Goal: Use online tool/utility: Utilize a website feature to perform a specific function

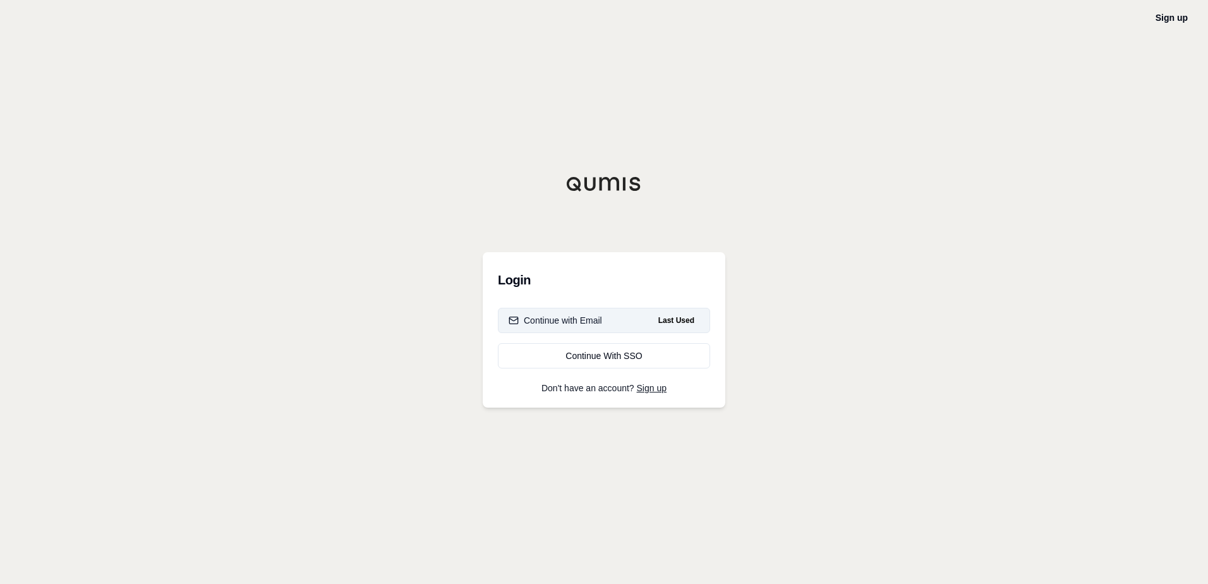
click at [562, 318] on div "Continue with Email" at bounding box center [556, 320] width 94 height 13
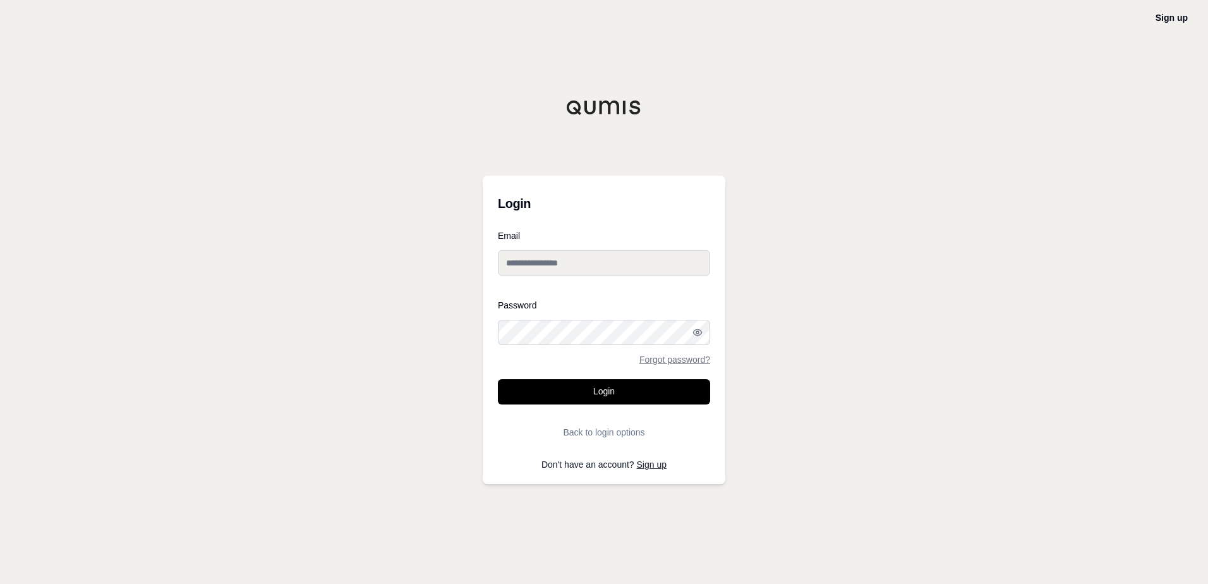
type input "**********"
click at [602, 392] on button "Login" at bounding box center [604, 391] width 212 height 25
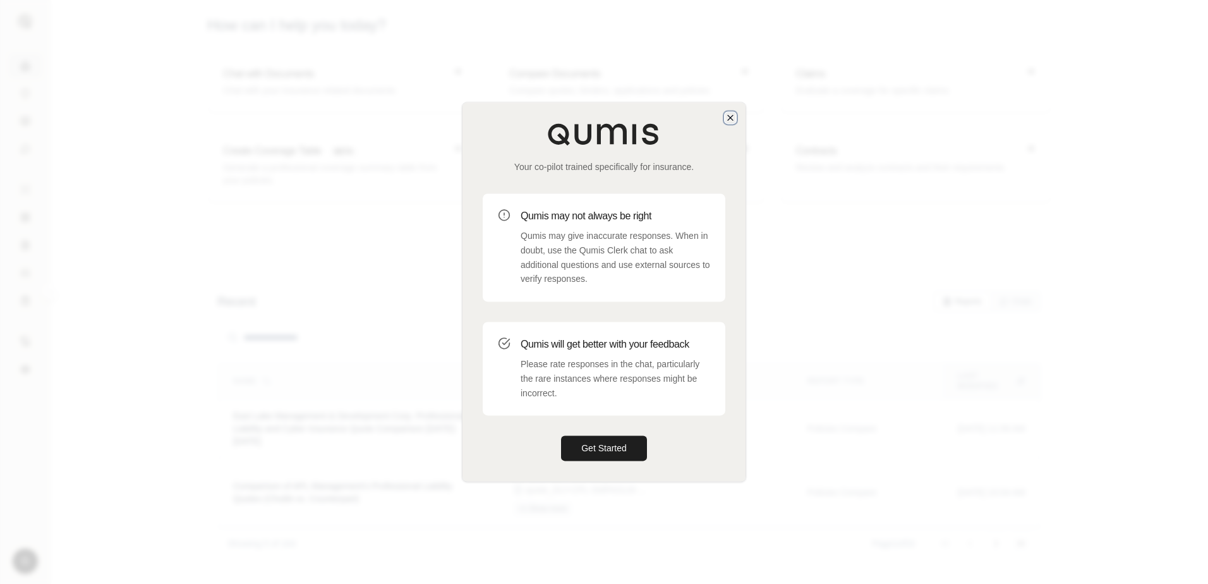
click at [733, 119] on icon "button" at bounding box center [730, 117] width 10 height 10
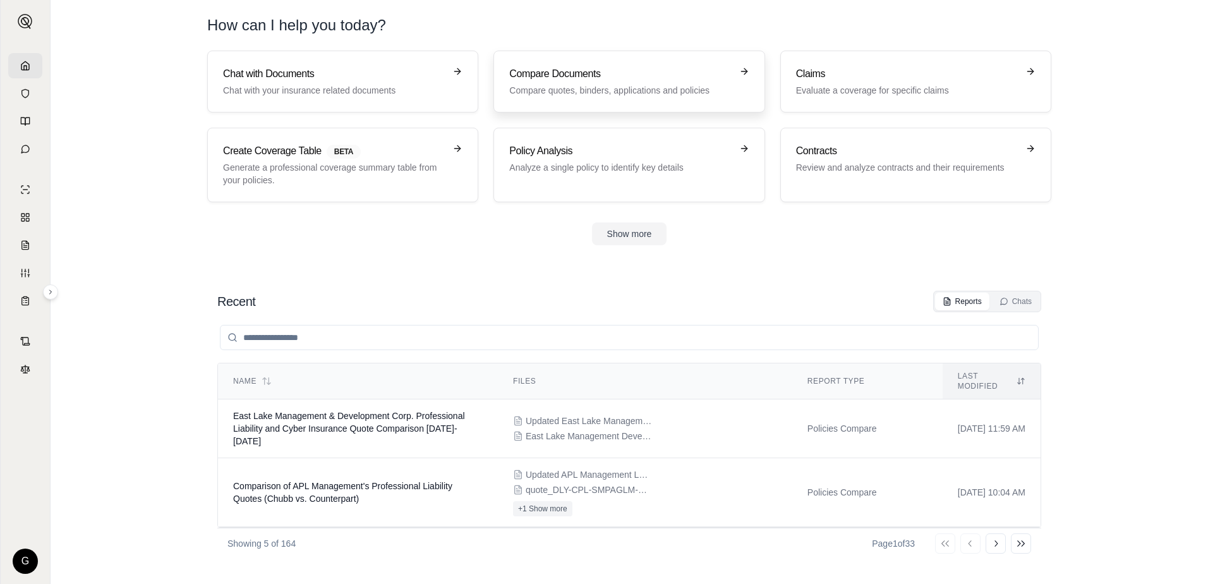
click at [609, 85] on p "Compare quotes, binders, applications and policies" at bounding box center [620, 90] width 222 height 13
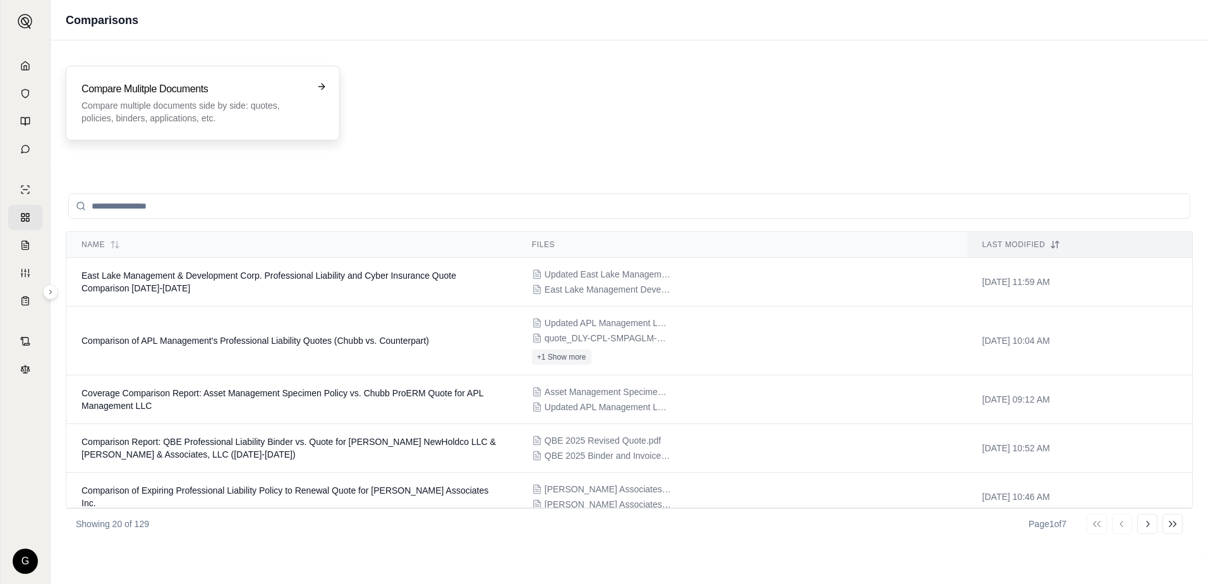
click at [174, 109] on p "Compare multiple documents side by side: quotes, policies, binders, application…" at bounding box center [194, 111] width 225 height 25
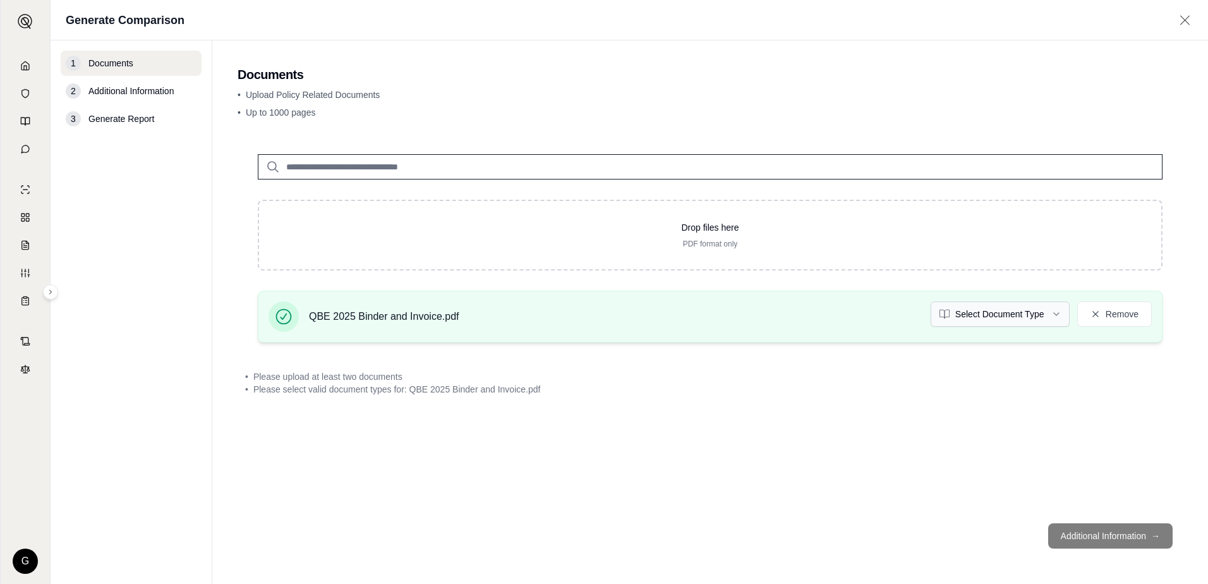
click at [1056, 311] on html "G Generate Comparison 1 Documents 2 Additional Information 3 Generate Report Do…" at bounding box center [604, 292] width 1208 height 584
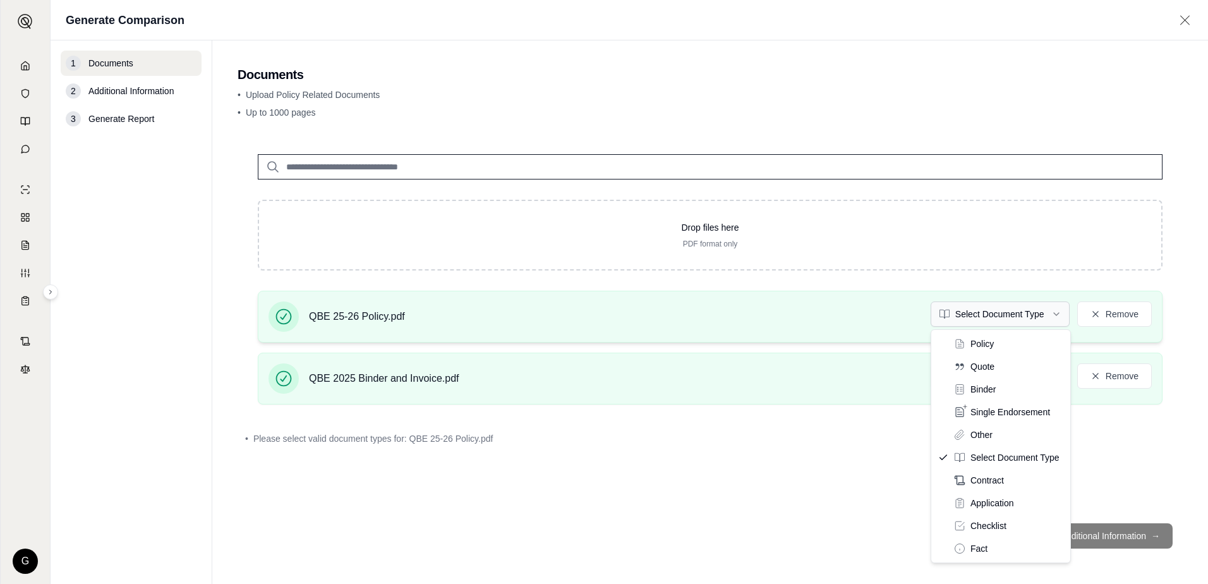
click at [1055, 313] on html "G Generate Comparison 1 Documents 2 Additional Information 3 Generate Report Do…" at bounding box center [604, 292] width 1208 height 584
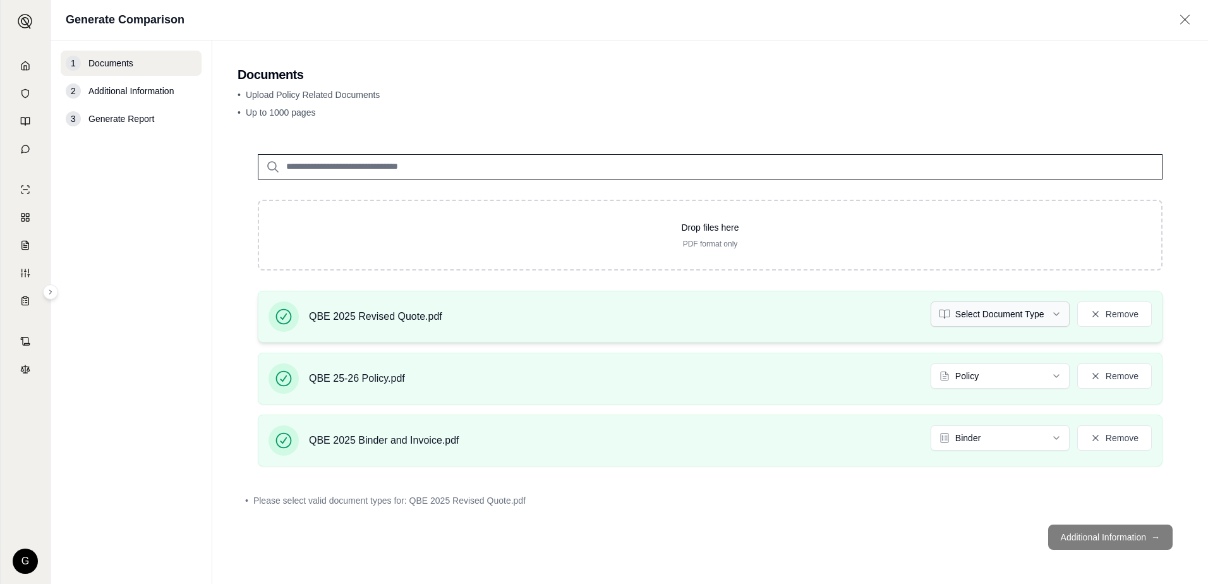
click at [1050, 315] on html "G Generate Comparison 1 Documents 2 Additional Information 3 Generate Report Do…" at bounding box center [604, 292] width 1208 height 584
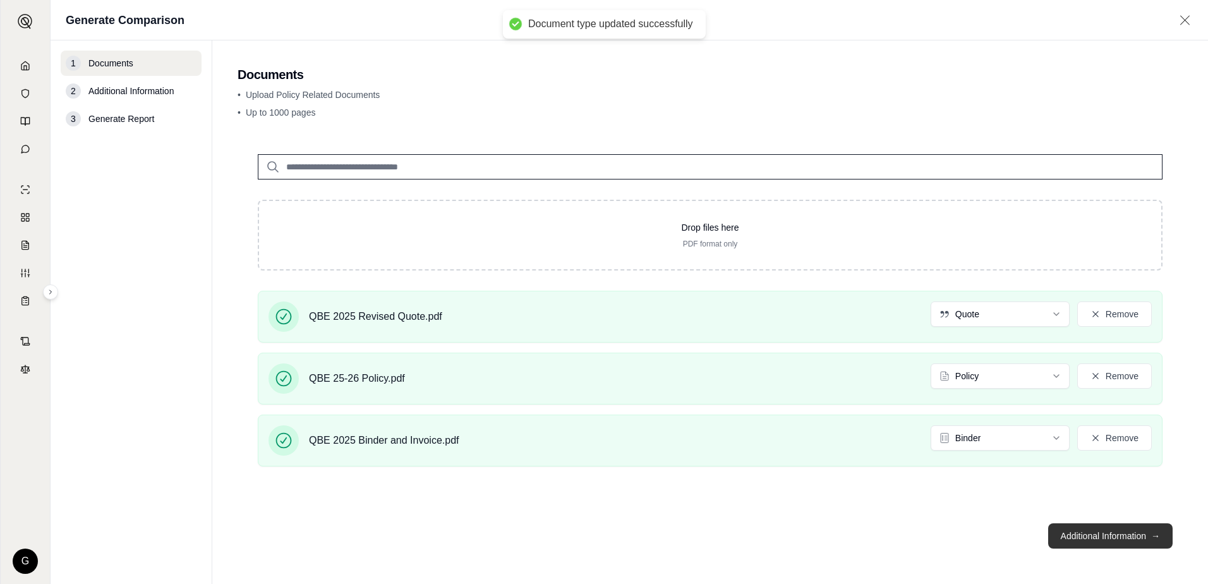
click at [1104, 537] on button "Additional Information →" at bounding box center [1110, 535] width 124 height 25
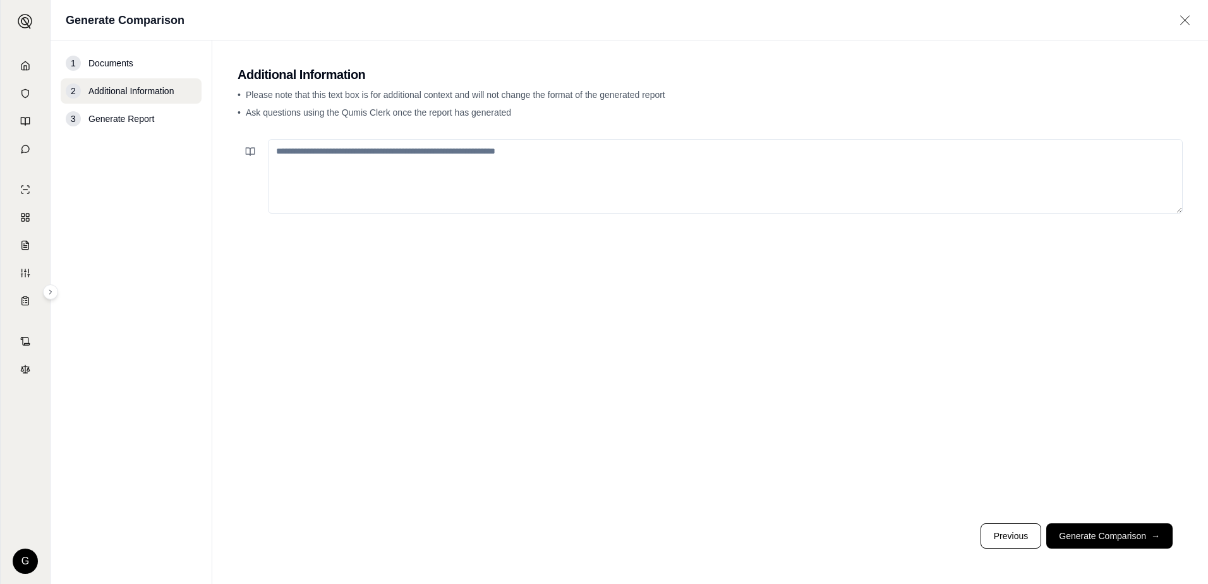
click at [418, 166] on textarea at bounding box center [725, 176] width 915 height 75
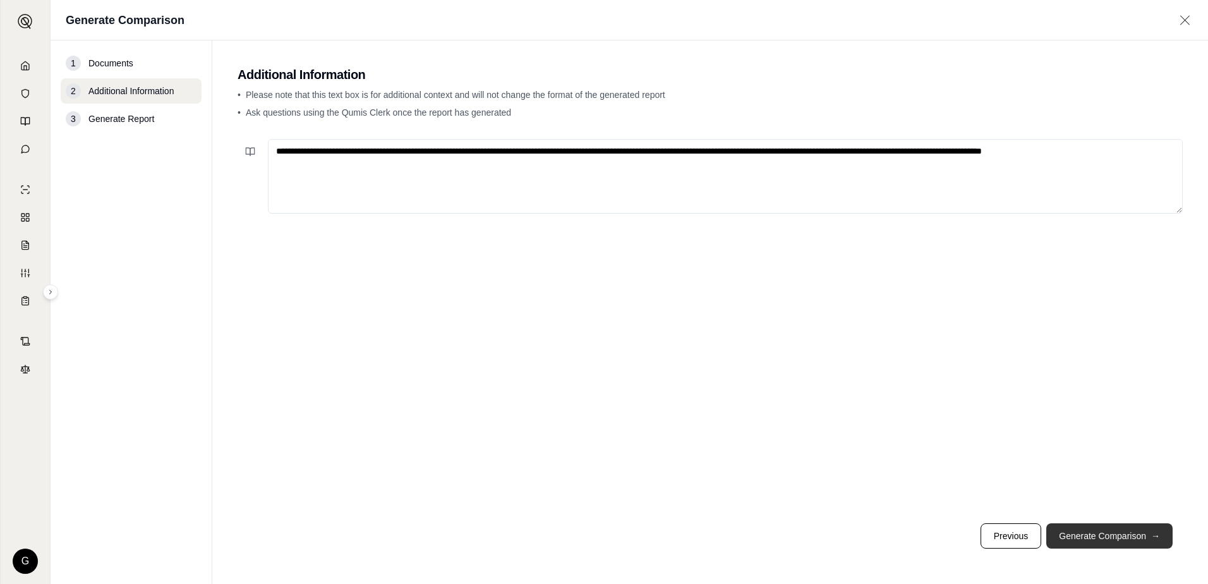
type textarea "**********"
click at [1080, 536] on button "Generate Comparison →" at bounding box center [1109, 535] width 126 height 25
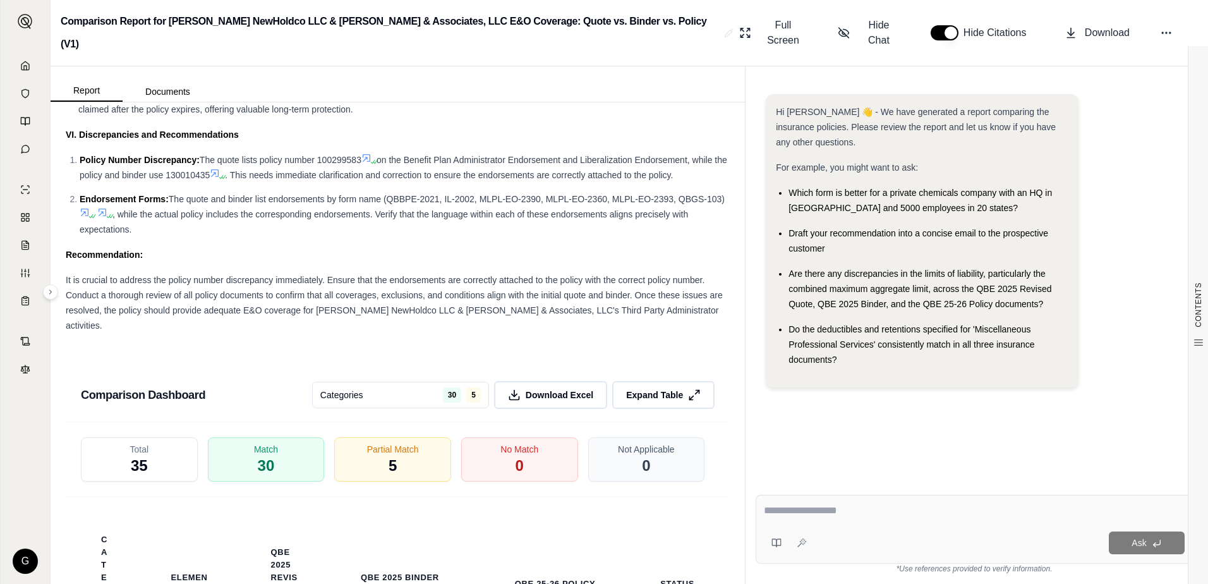
scroll to position [2465, 0]
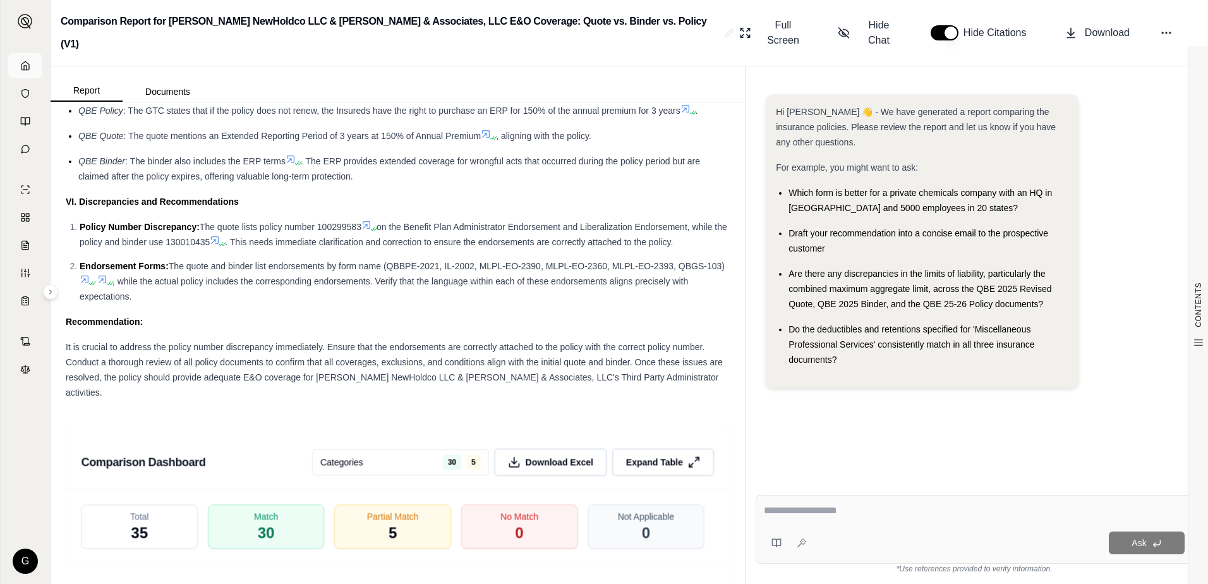
click at [28, 70] on icon at bounding box center [25, 65] width 8 height 8
